Goal: Information Seeking & Learning: Learn about a topic

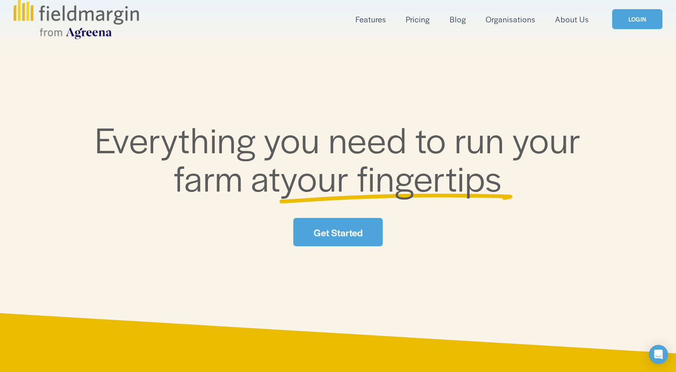
scroll to position [46, 0]
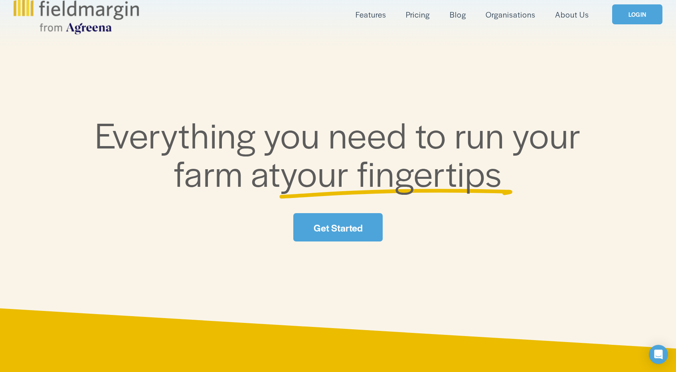
click at [565, 14] on link "About Us" at bounding box center [572, 14] width 34 height 13
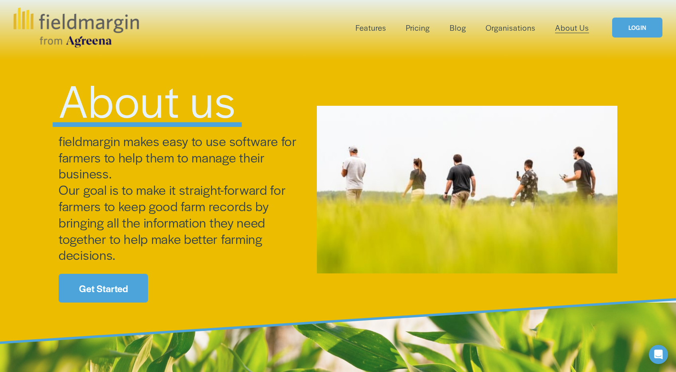
scroll to position [41, 0]
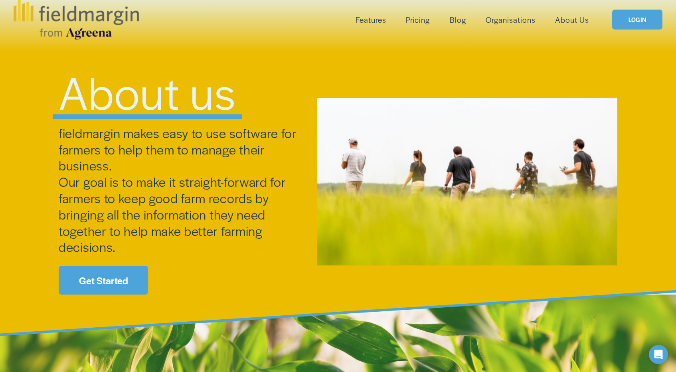
drag, startPoint x: 59, startPoint y: 135, endPoint x: 122, endPoint y: 163, distance: 68.3
click at [122, 163] on h4 "fieldmargin makes easy to use software for farmers to help them to manage their…" at bounding box center [186, 190] width 254 height 130
copy span "fieldmargin makes easy to use software for farmers to help them to manage their…"
